Goal: Task Accomplishment & Management: Manage account settings

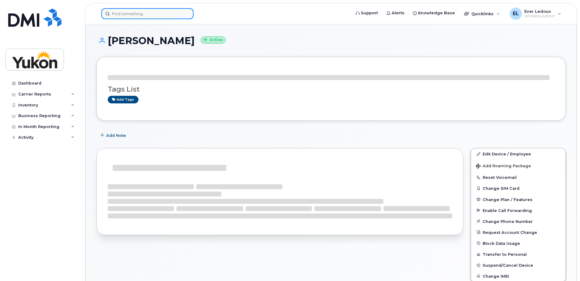
click at [176, 10] on input at bounding box center [147, 13] width 92 height 11
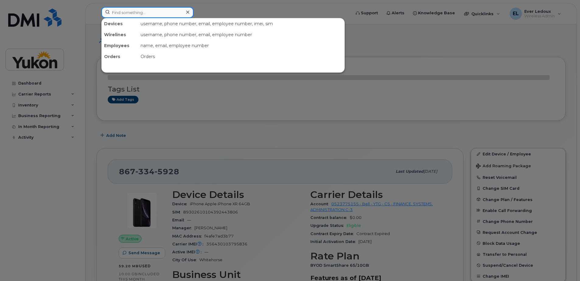
paste input "334-8038"
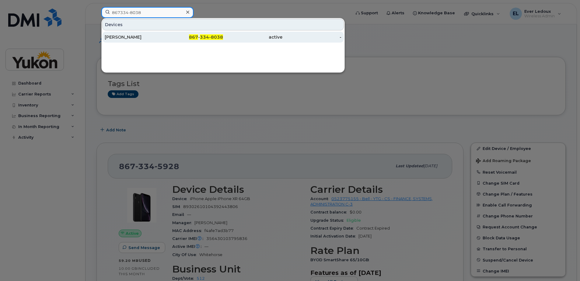
type input "867334-8038"
click at [218, 36] on span "334-8038" at bounding box center [211, 36] width 23 height 5
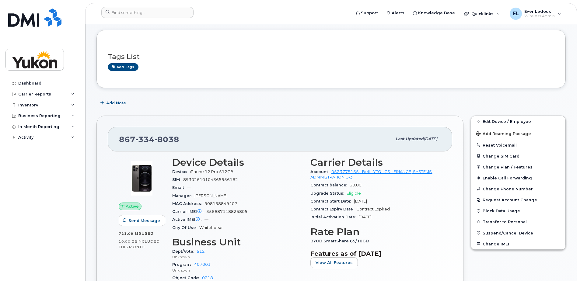
scroll to position [91, 0]
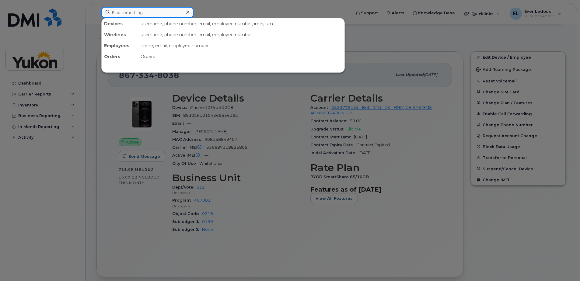
click at [154, 12] on input at bounding box center [147, 12] width 92 height 11
type input "pare"
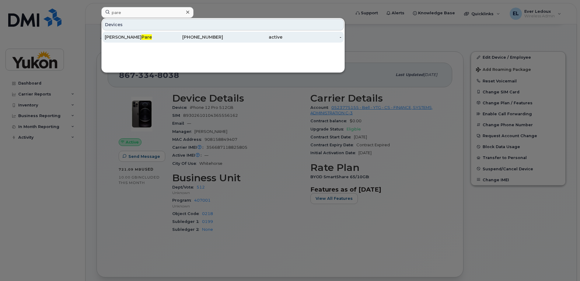
click at [156, 37] on div "Nicholas Pare" at bounding box center [134, 37] width 59 height 6
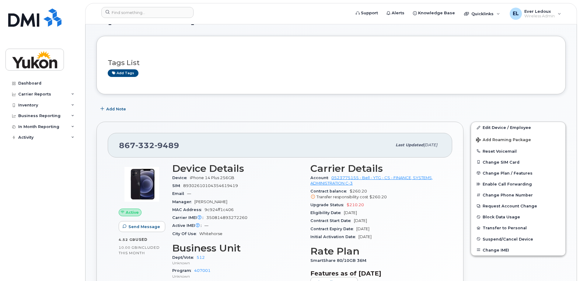
scroll to position [61, 0]
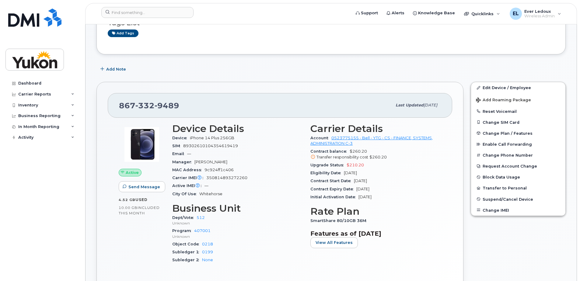
click at [200, 147] on span "89302610104354619419" at bounding box center [210, 146] width 55 height 5
click at [511, 88] on link "Edit Device / Employee" at bounding box center [518, 87] width 94 height 11
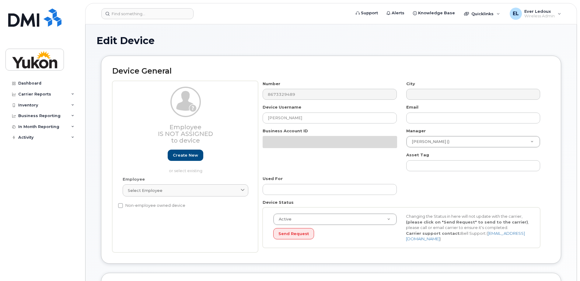
select select "33497495"
select select "33497282"
select select "33507478"
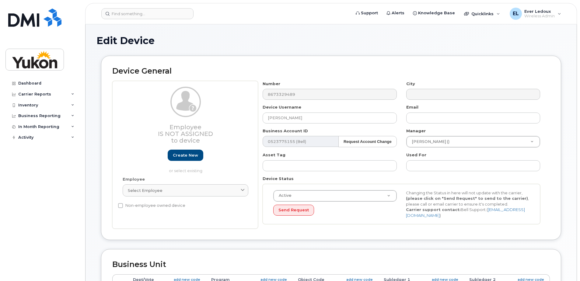
click at [306, 110] on div "Device Username Nicholas Pare" at bounding box center [329, 113] width 143 height 19
click at [308, 120] on input "[PERSON_NAME]" at bounding box center [330, 118] width 134 height 11
click at [167, 197] on div "Employee Select employee Type first three symbols or more" at bounding box center [185, 189] width 135 height 26
click at [167, 195] on link "Select employee" at bounding box center [186, 190] width 126 height 12
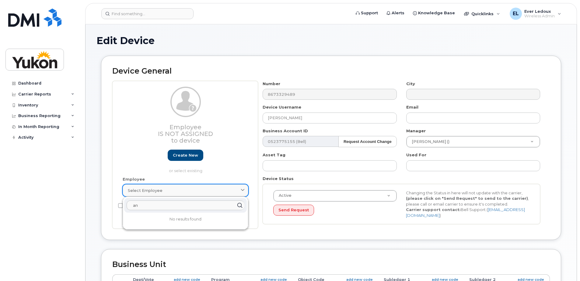
type input "a"
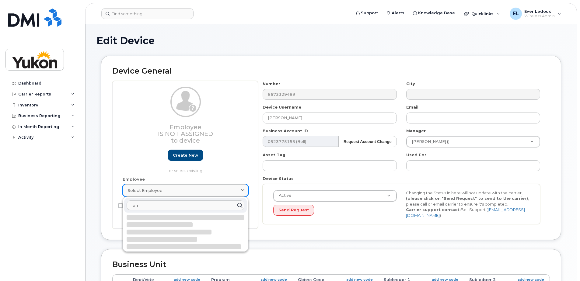
type input "a"
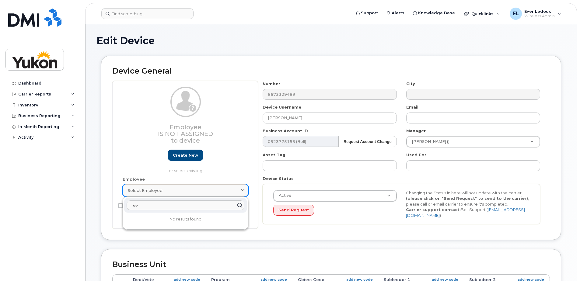
type input "e"
type input "n"
type input "l"
click at [209, 34] on div "Edit Device Device General Employee Is not assigned to device Create new or sel…" at bounding box center [330, 270] width 491 height 492
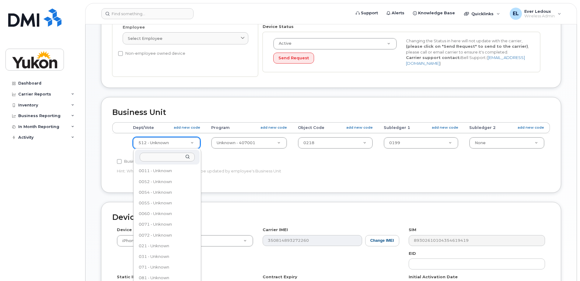
scroll to position [80, 0]
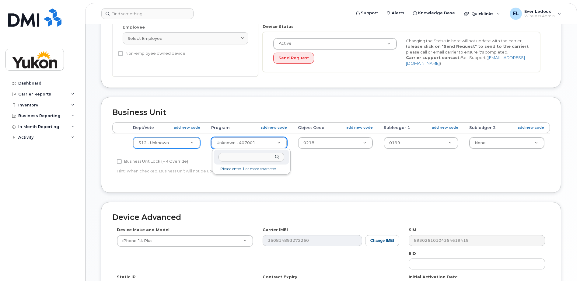
drag, startPoint x: 263, startPoint y: 142, endPoint x: 270, endPoint y: 143, distance: 7.3
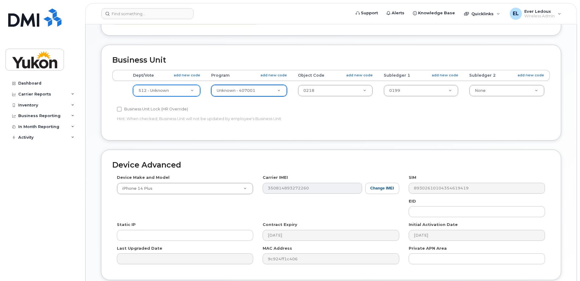
scroll to position [254, 0]
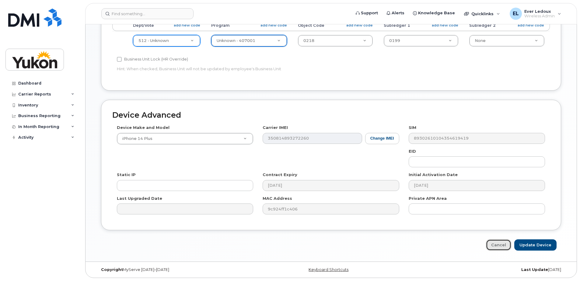
click at [504, 248] on link "Cancel" at bounding box center [498, 244] width 25 height 11
